Goal: Use online tool/utility

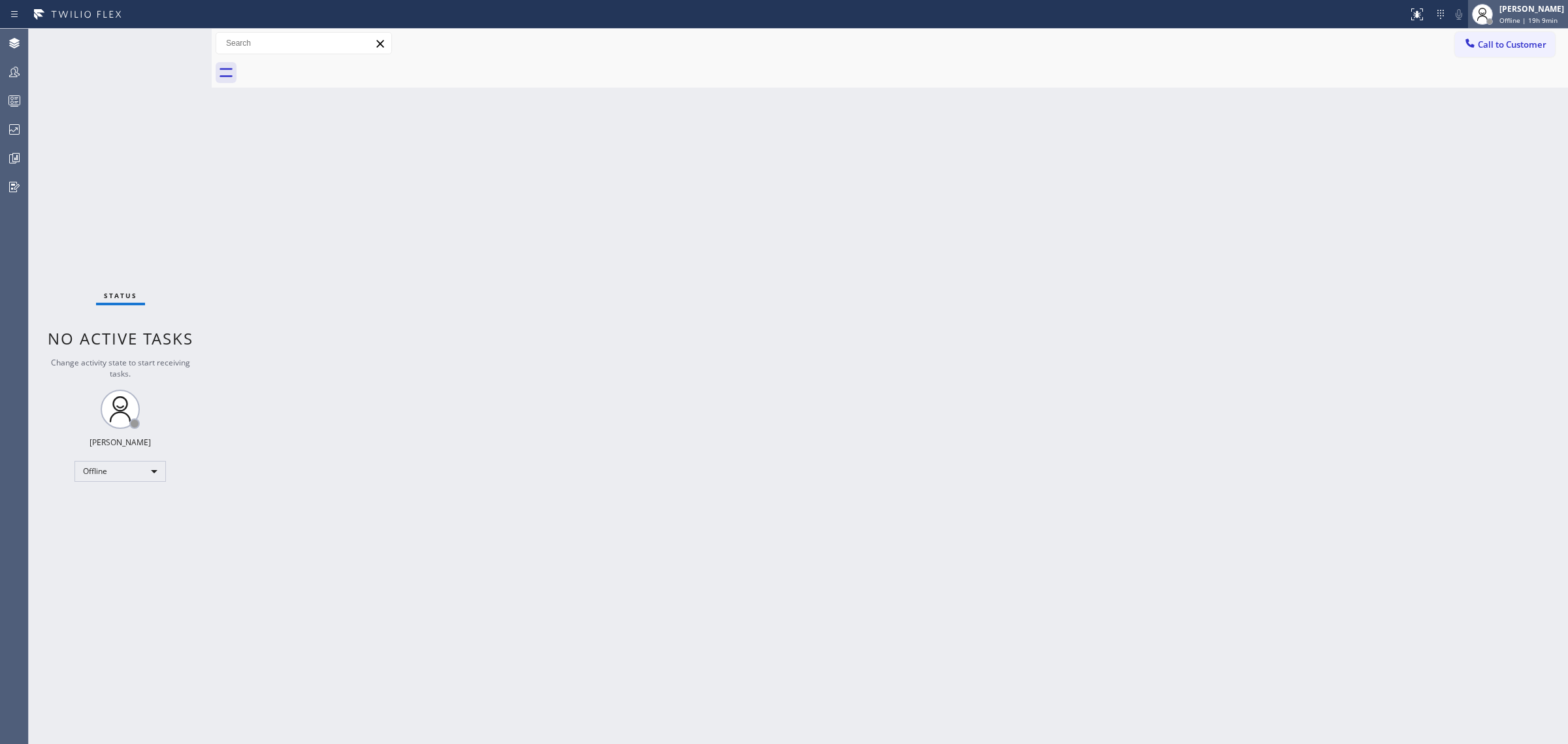
click at [1499, 21] on span "Offline | 19h 9min" at bounding box center [1528, 20] width 58 height 9
click at [1470, 85] on button "Unavailable" at bounding box center [1502, 86] width 130 height 17
click at [1214, 203] on div "Back to Dashboard Change Sender ID Customers Technicians Select a contact Outbo…" at bounding box center [890, 386] width 1356 height 715
